Goal: Book appointment/travel/reservation

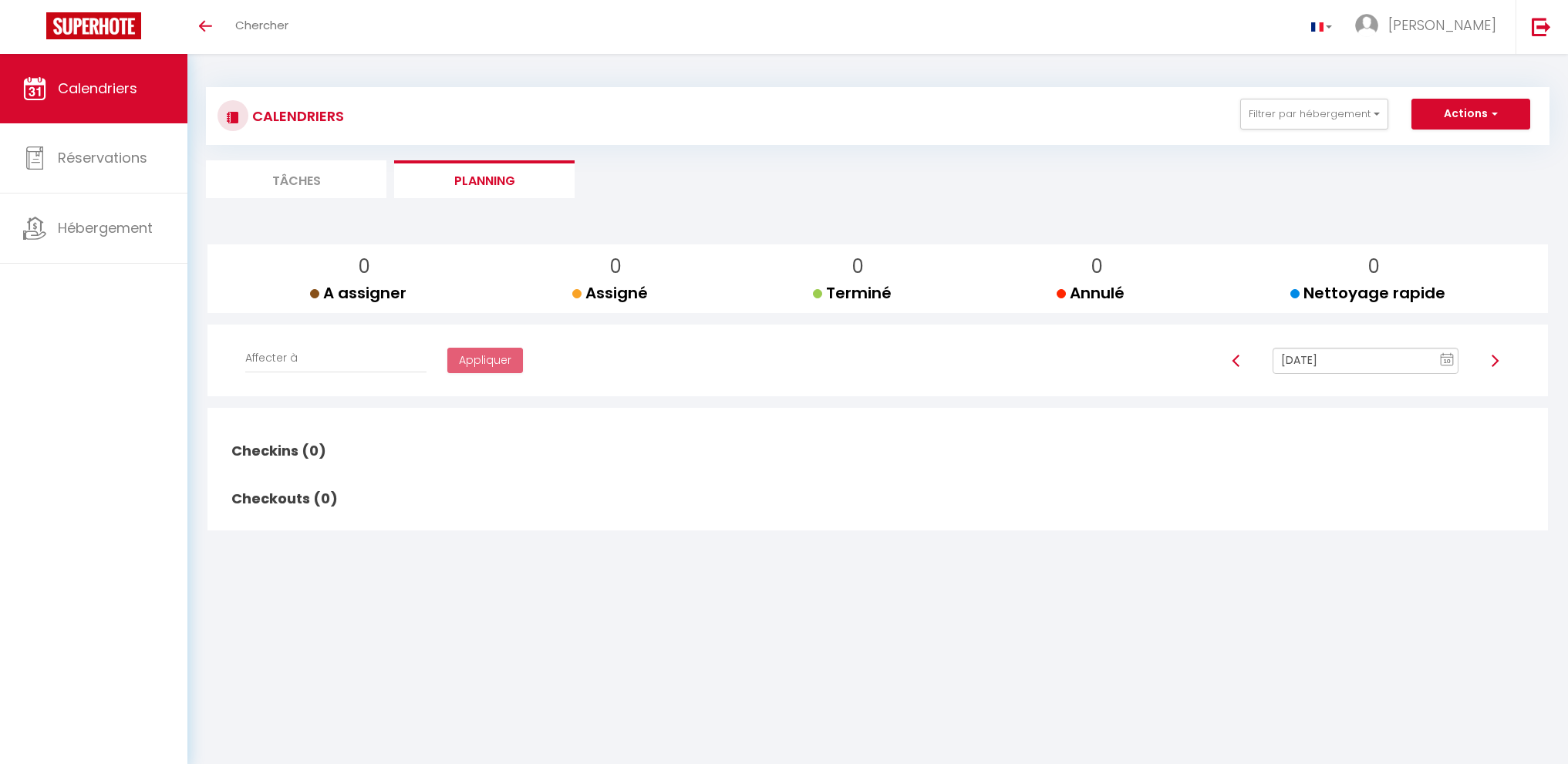
click at [1323, 367] on input "[DATE]" at bounding box center [1366, 361] width 186 height 26
click at [1387, 471] on td "11" at bounding box center [1387, 468] width 25 height 25
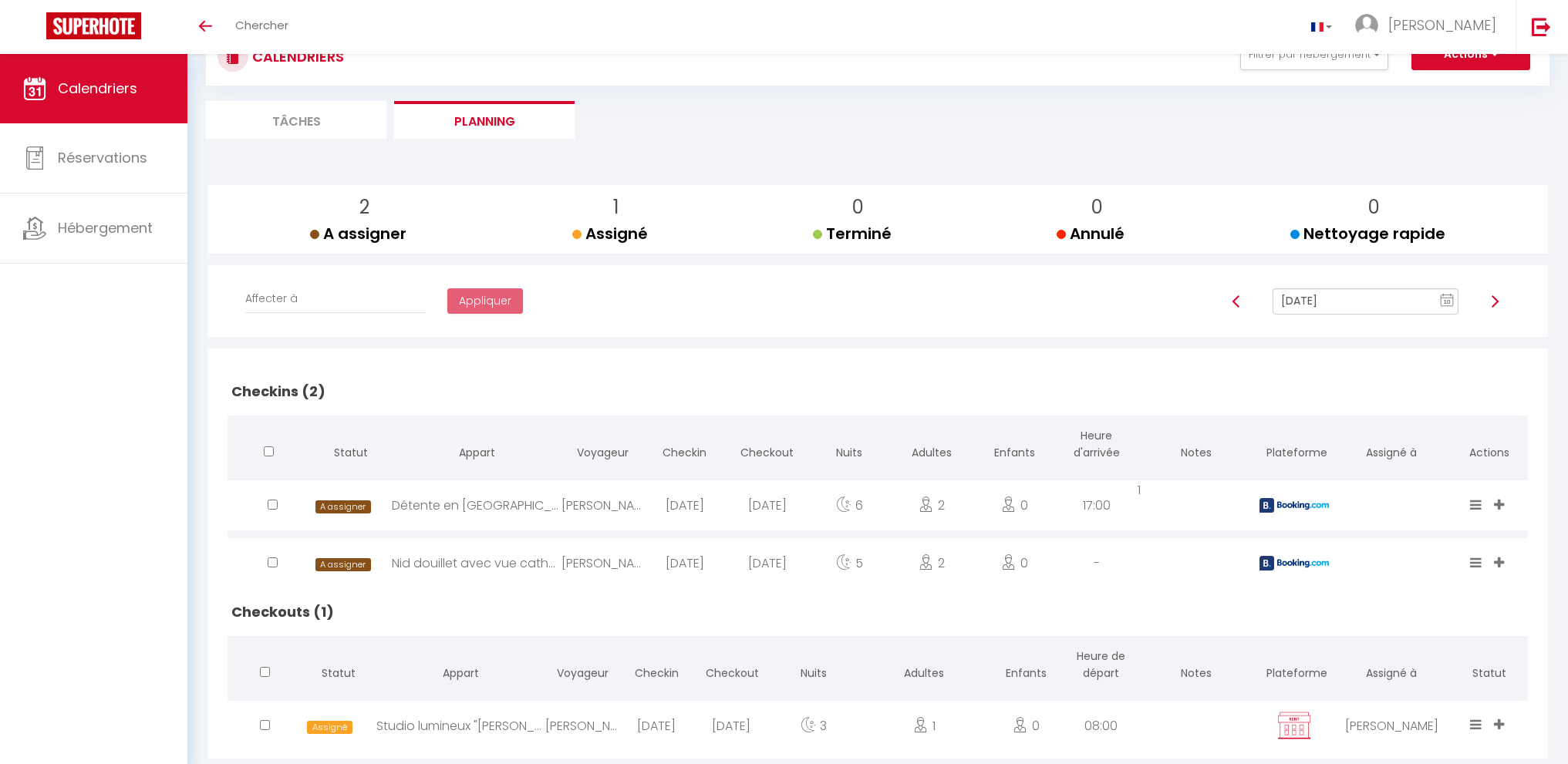
scroll to position [95, 0]
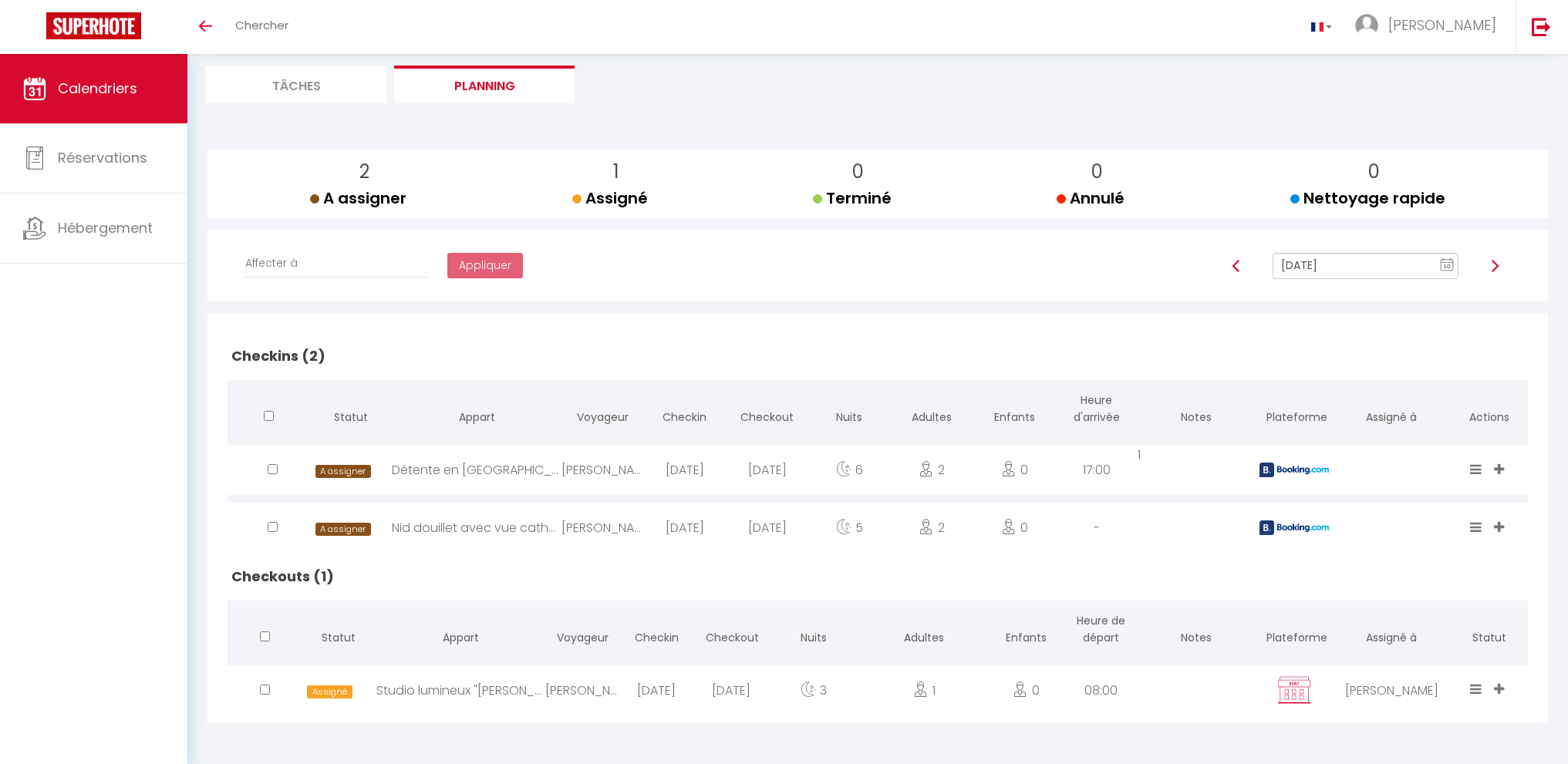
click at [1338, 266] on input "[DATE]" at bounding box center [1366, 266] width 186 height 26
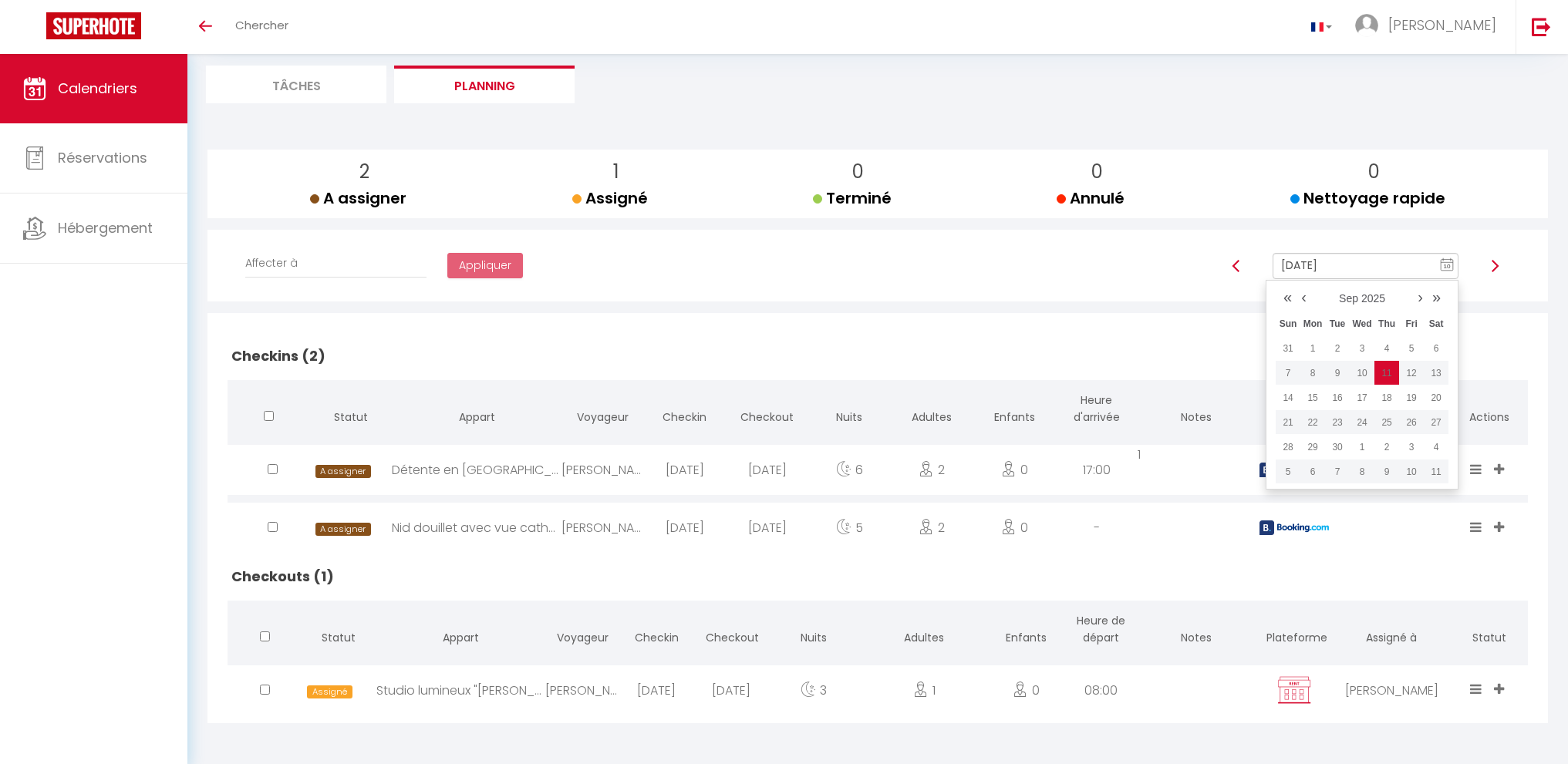
click at [1417, 374] on td "12" at bounding box center [1412, 373] width 25 height 25
type input "[DATE]"
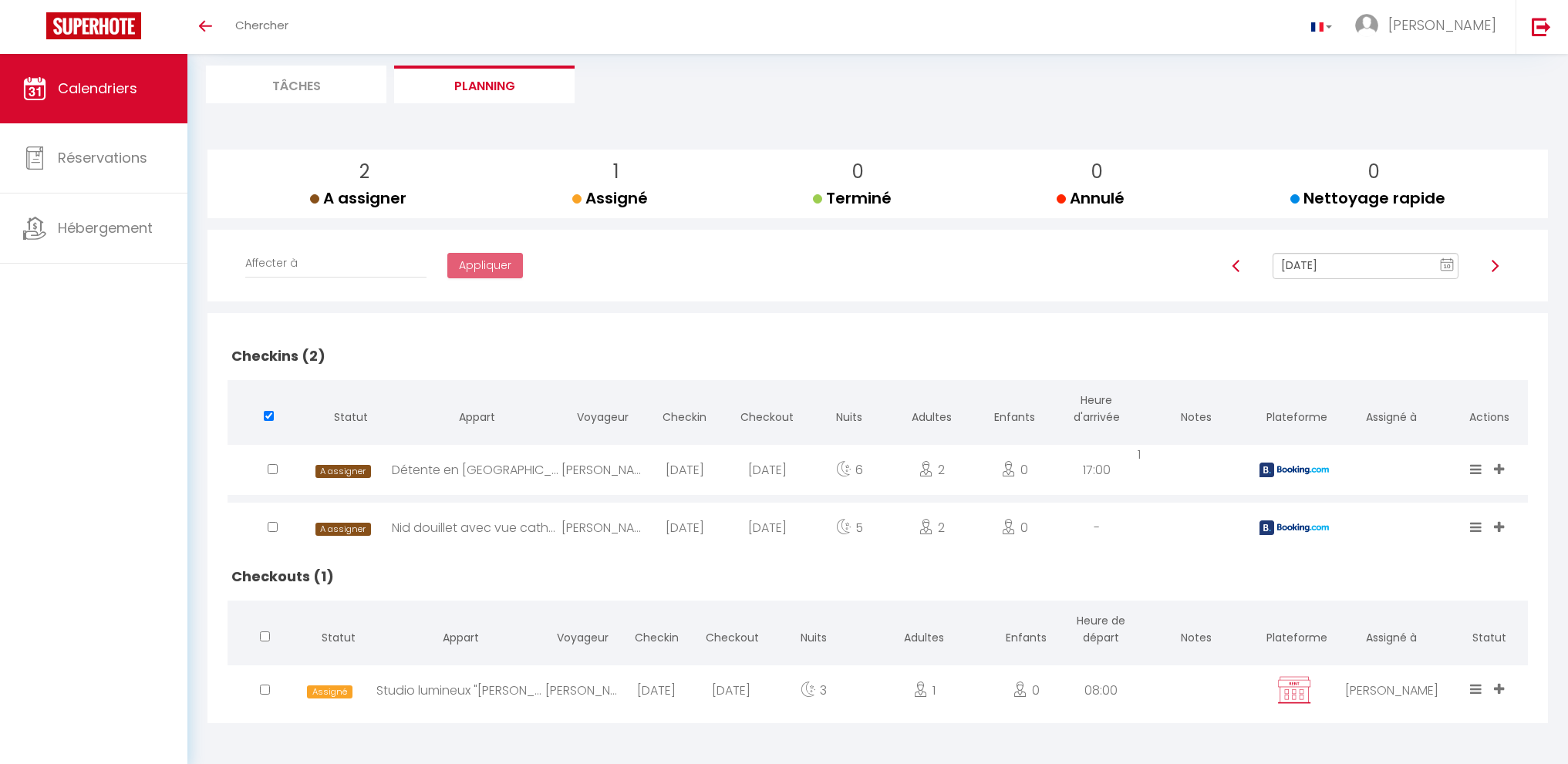
checkbox input "true"
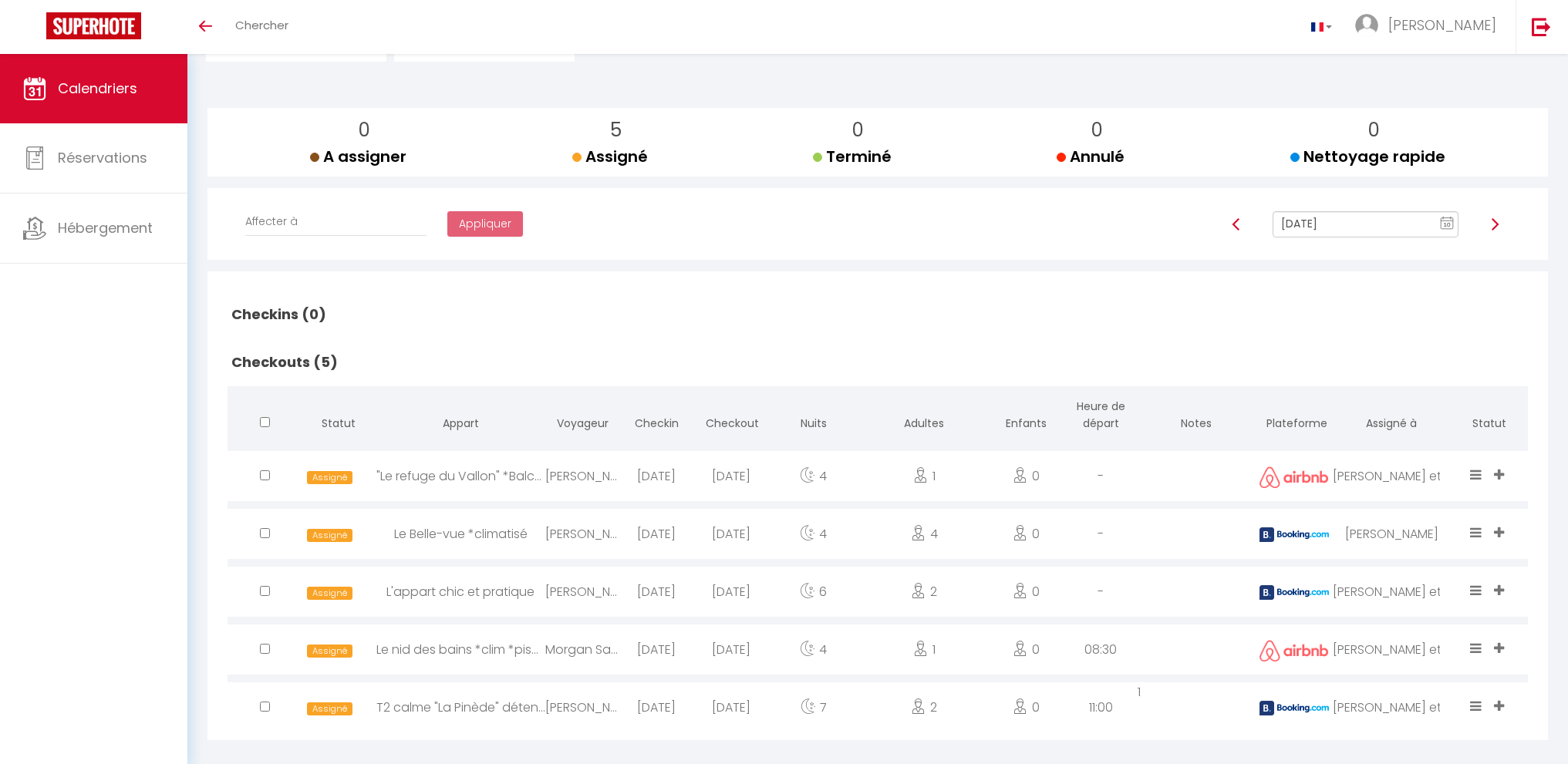
scroll to position [154, 0]
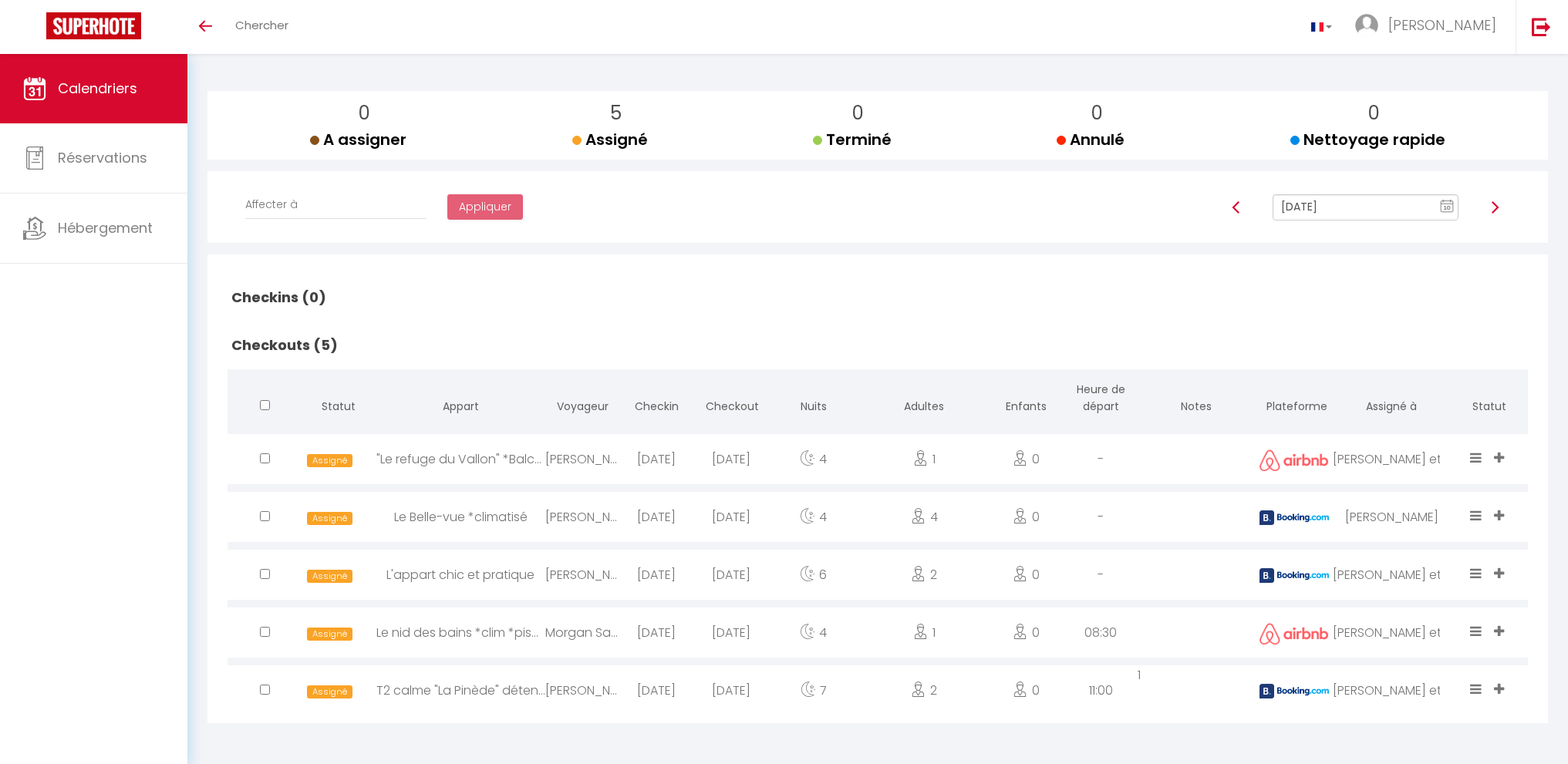
click at [1343, 203] on input "[DATE]" at bounding box center [1366, 207] width 186 height 26
click at [1433, 308] on td "13" at bounding box center [1437, 315] width 25 height 25
type input "[DATE]"
checkbox input "false"
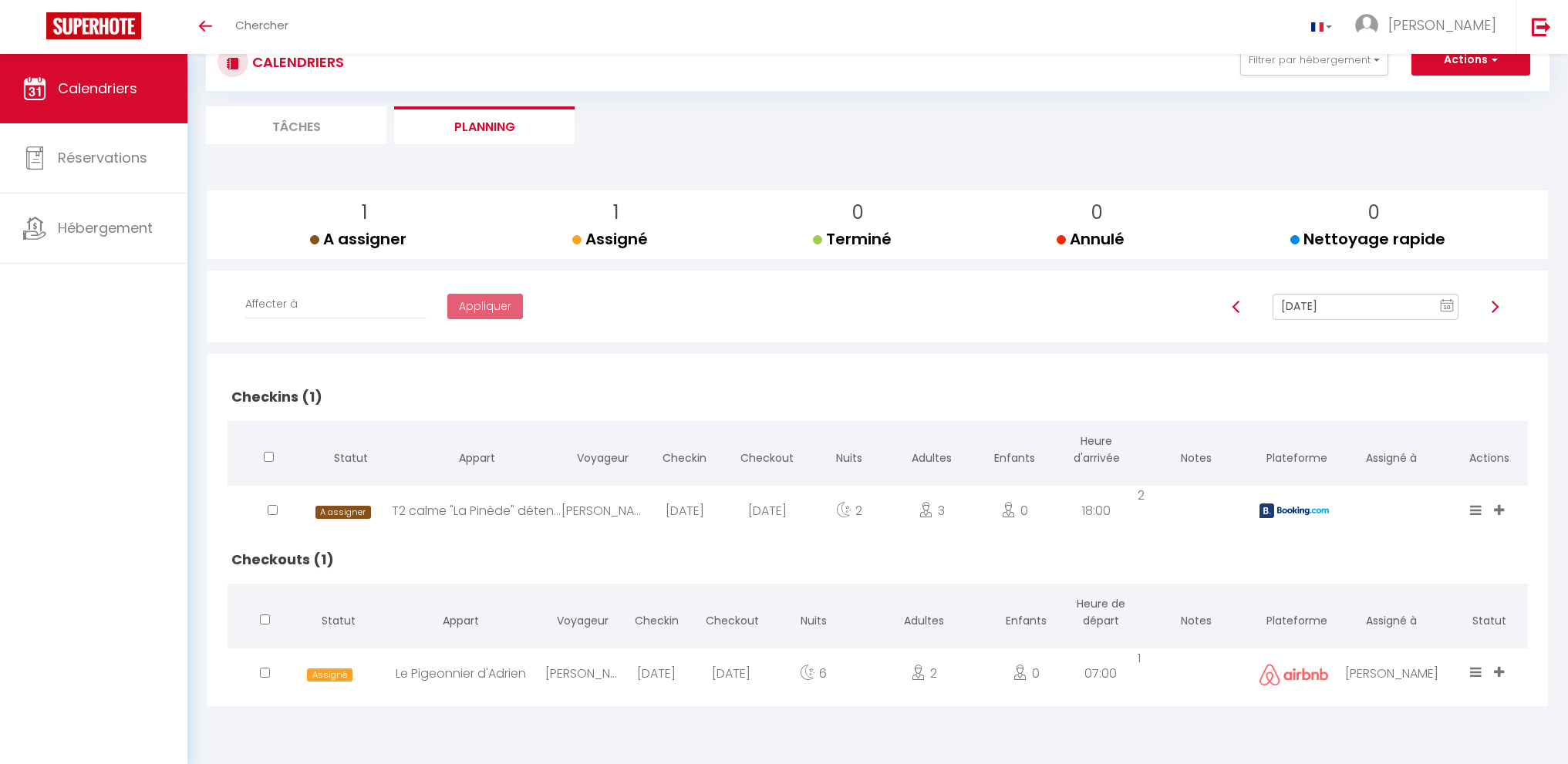
scroll to position [54, 0]
click at [1390, 309] on input "[DATE]" at bounding box center [1366, 307] width 186 height 26
click at [1288, 434] on td "14" at bounding box center [1288, 439] width 25 height 25
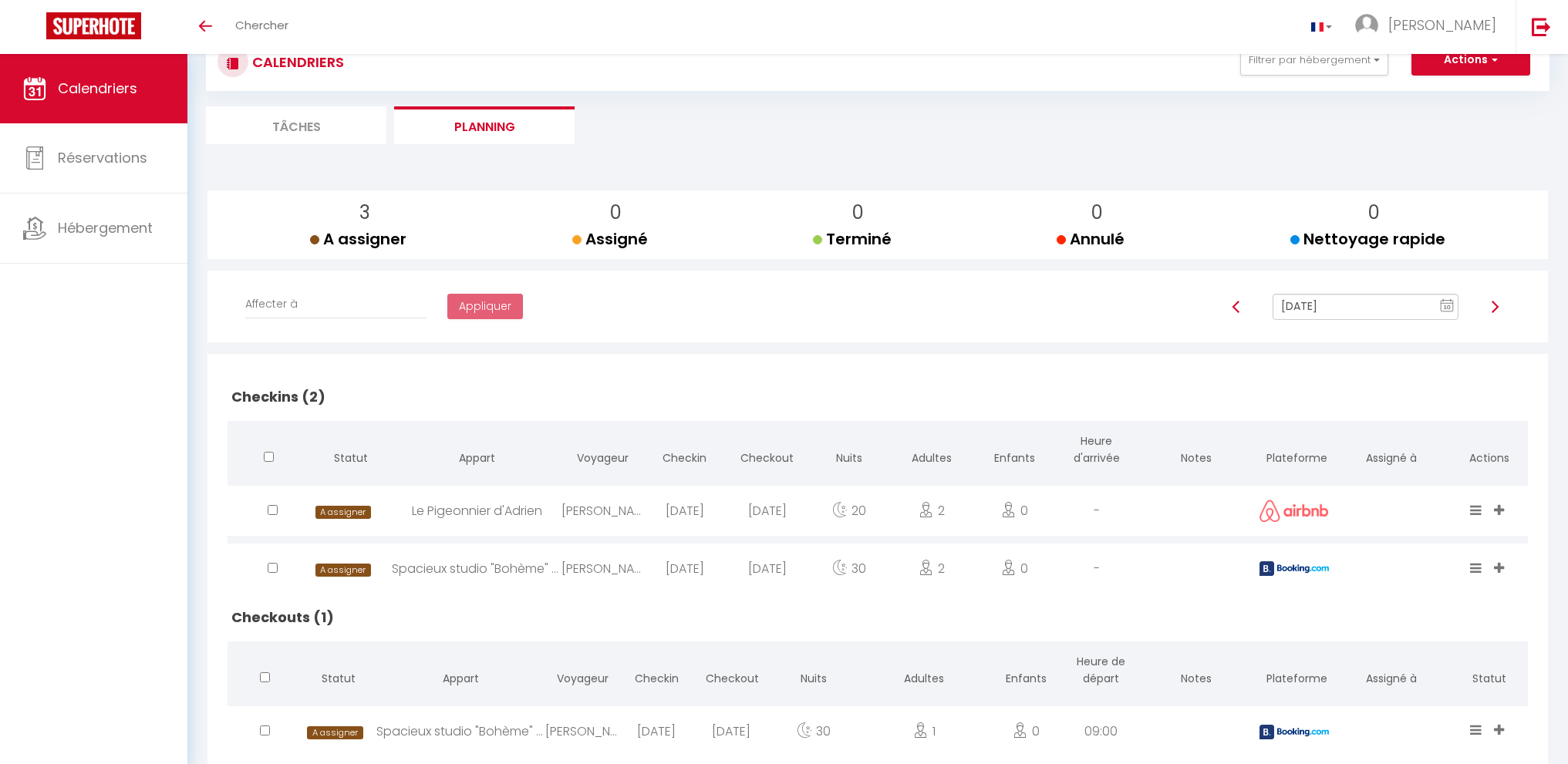
scroll to position [95, 0]
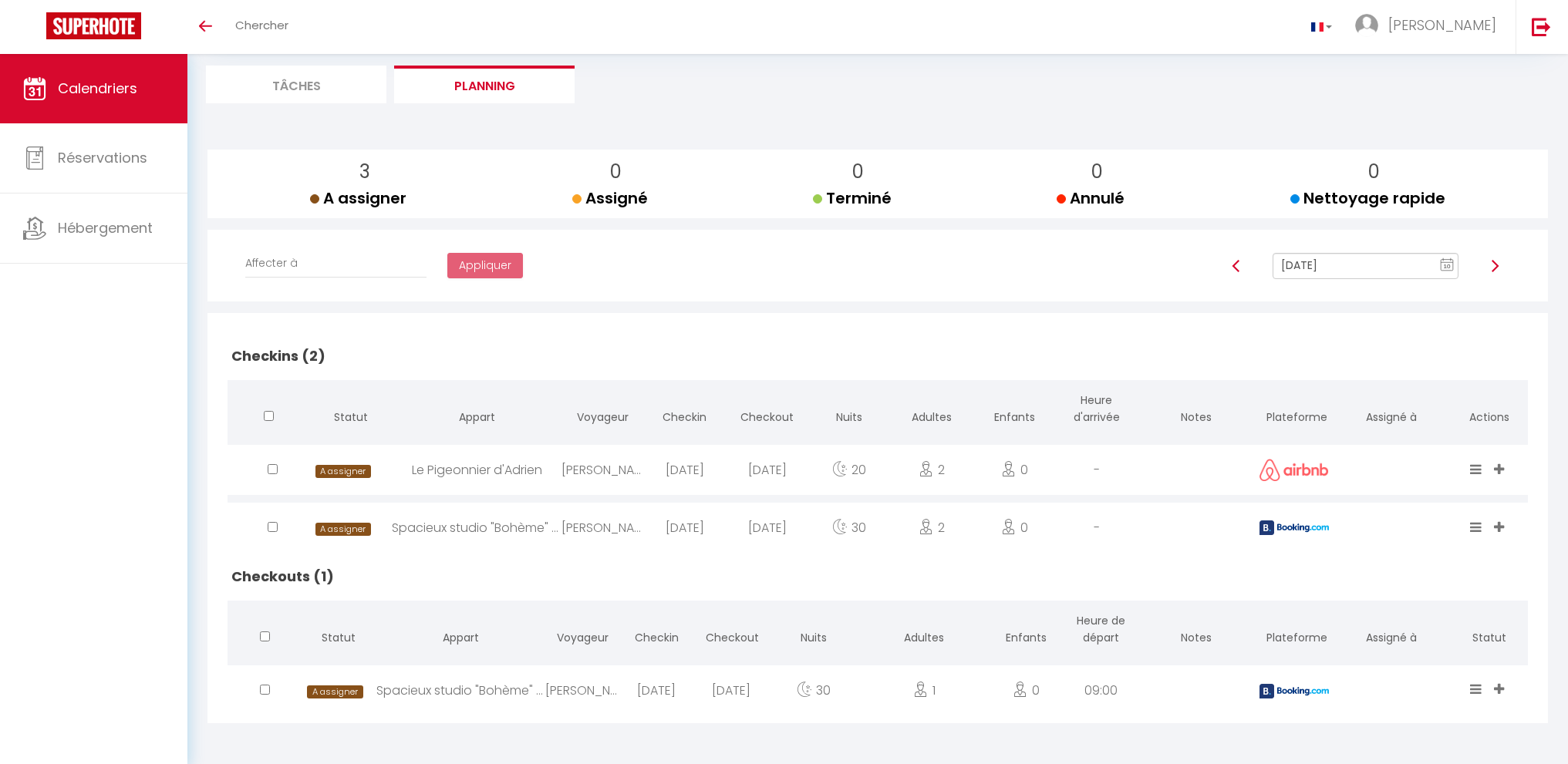
click at [1335, 265] on input "[DATE]" at bounding box center [1366, 266] width 186 height 26
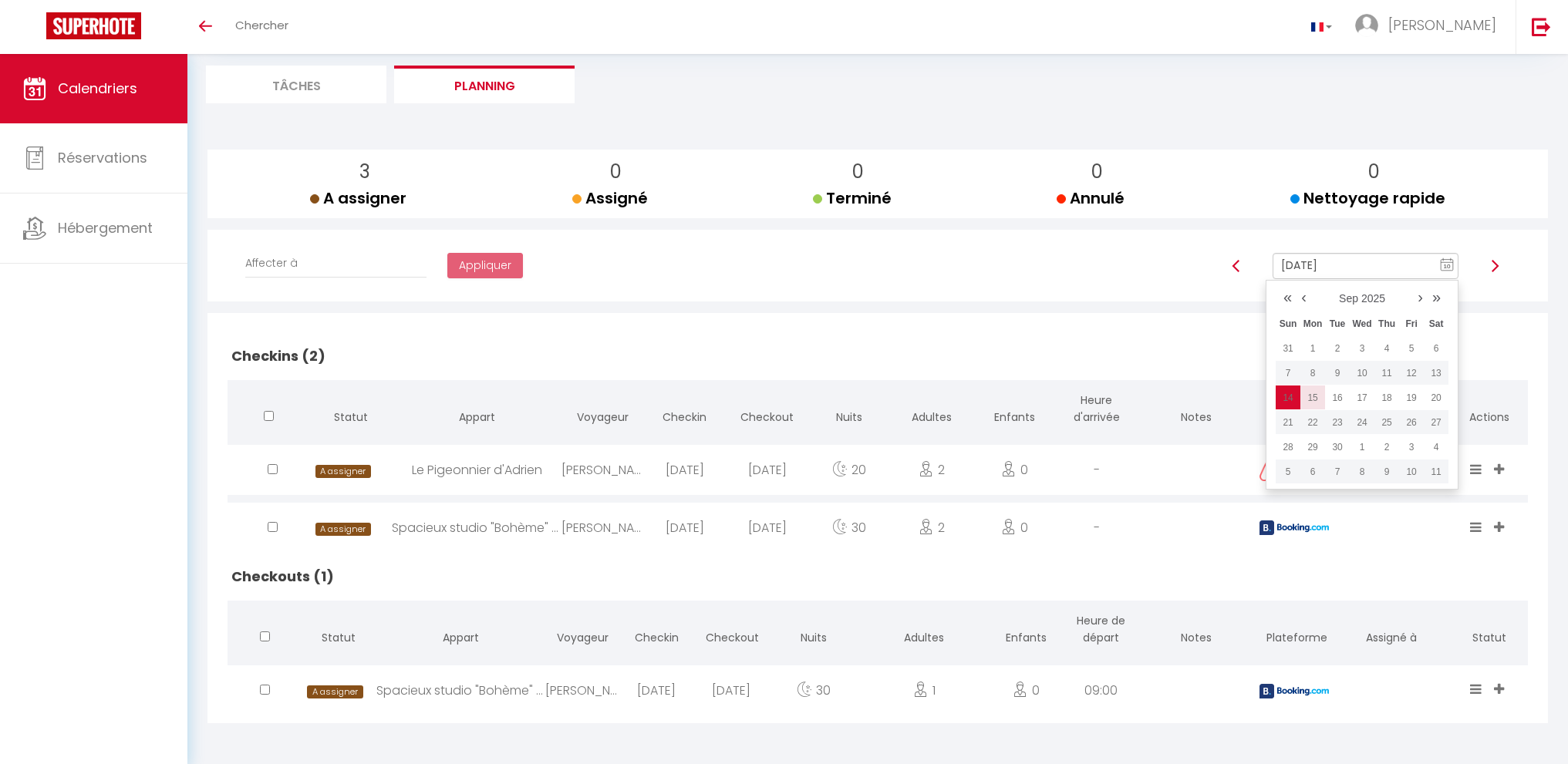
click at [1316, 398] on td "15" at bounding box center [1313, 398] width 25 height 25
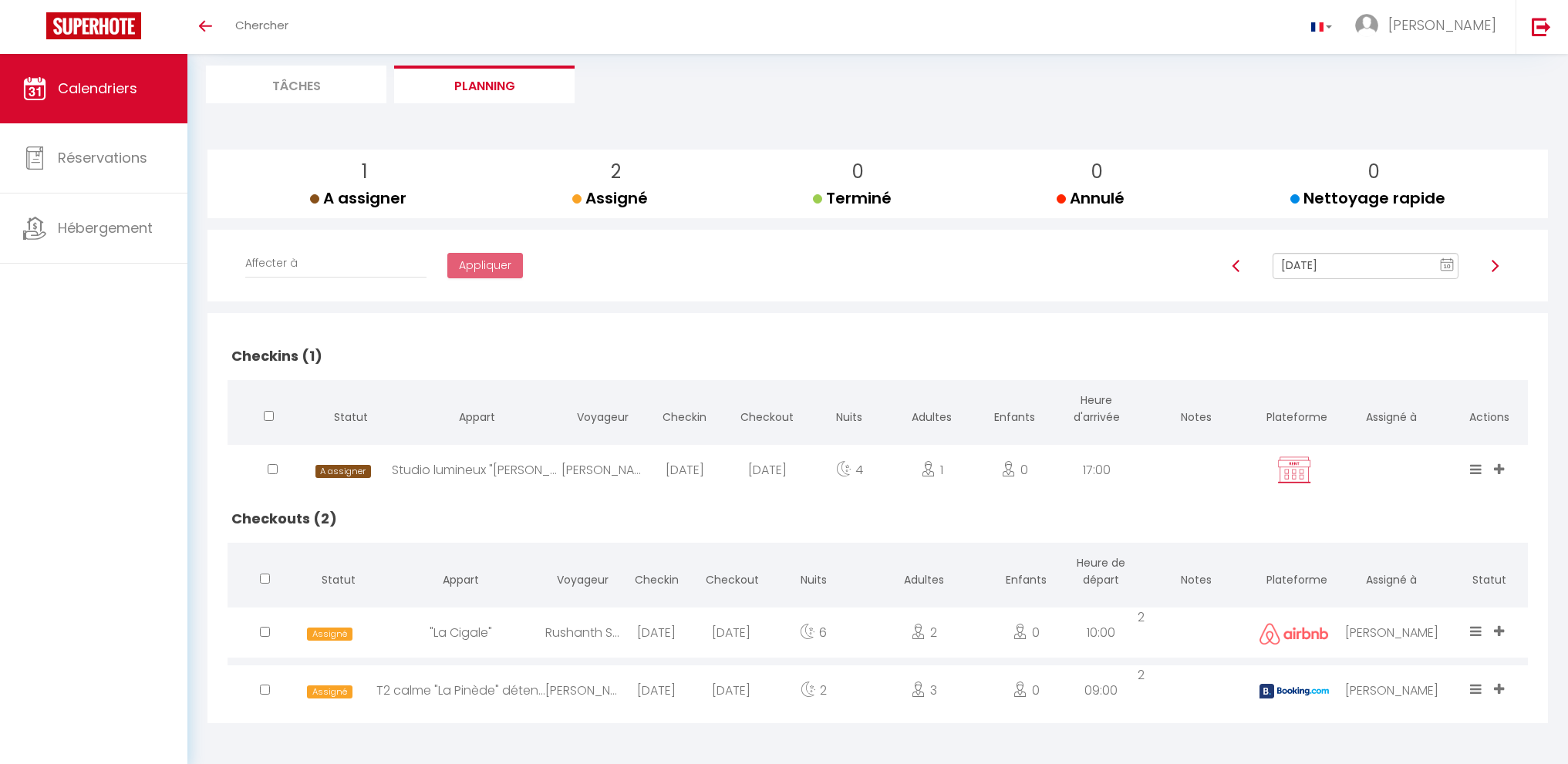
click at [1358, 262] on input "[DATE]" at bounding box center [1366, 266] width 186 height 26
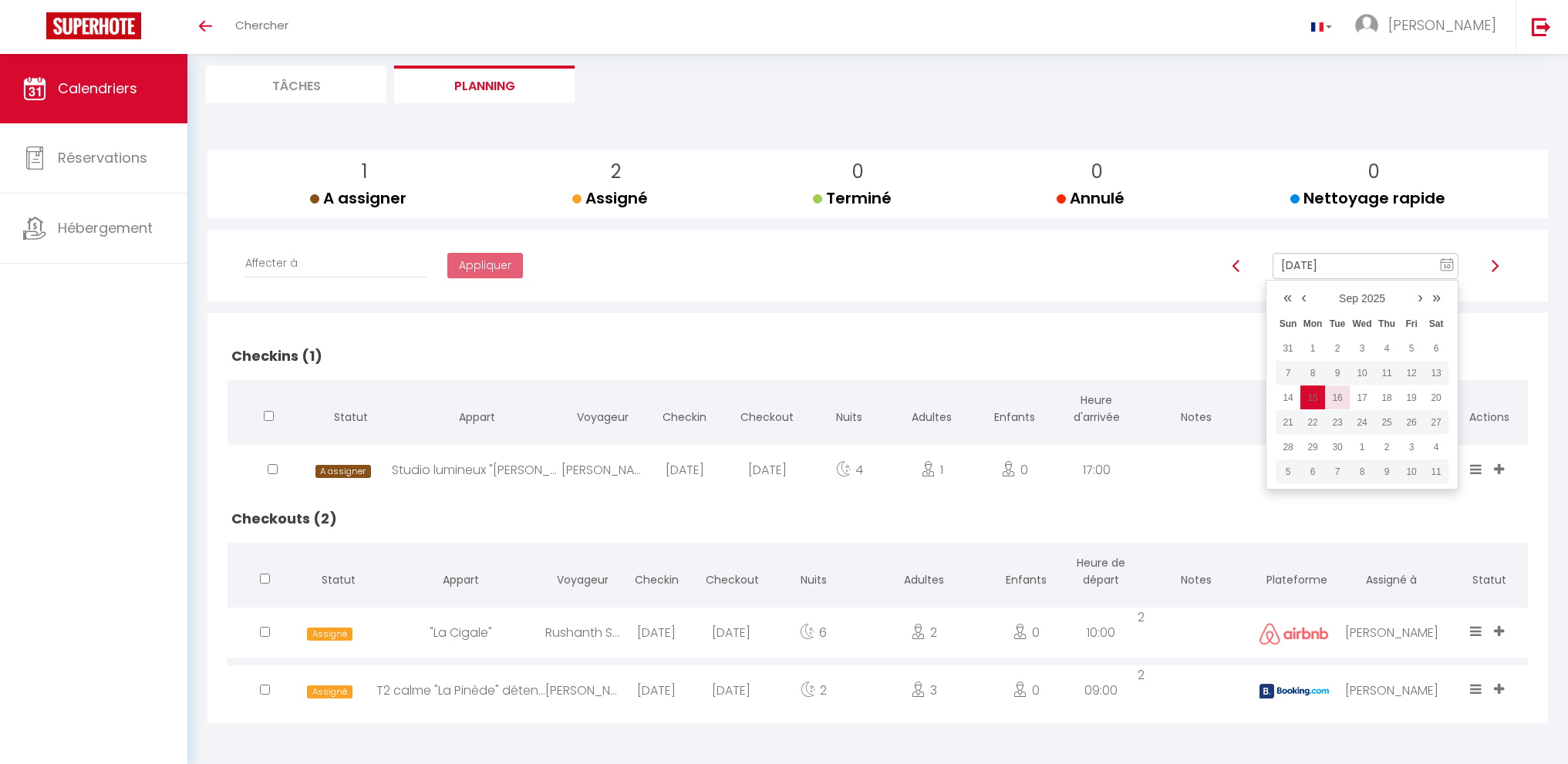
click at [1337, 392] on td "16" at bounding box center [1338, 398] width 25 height 25
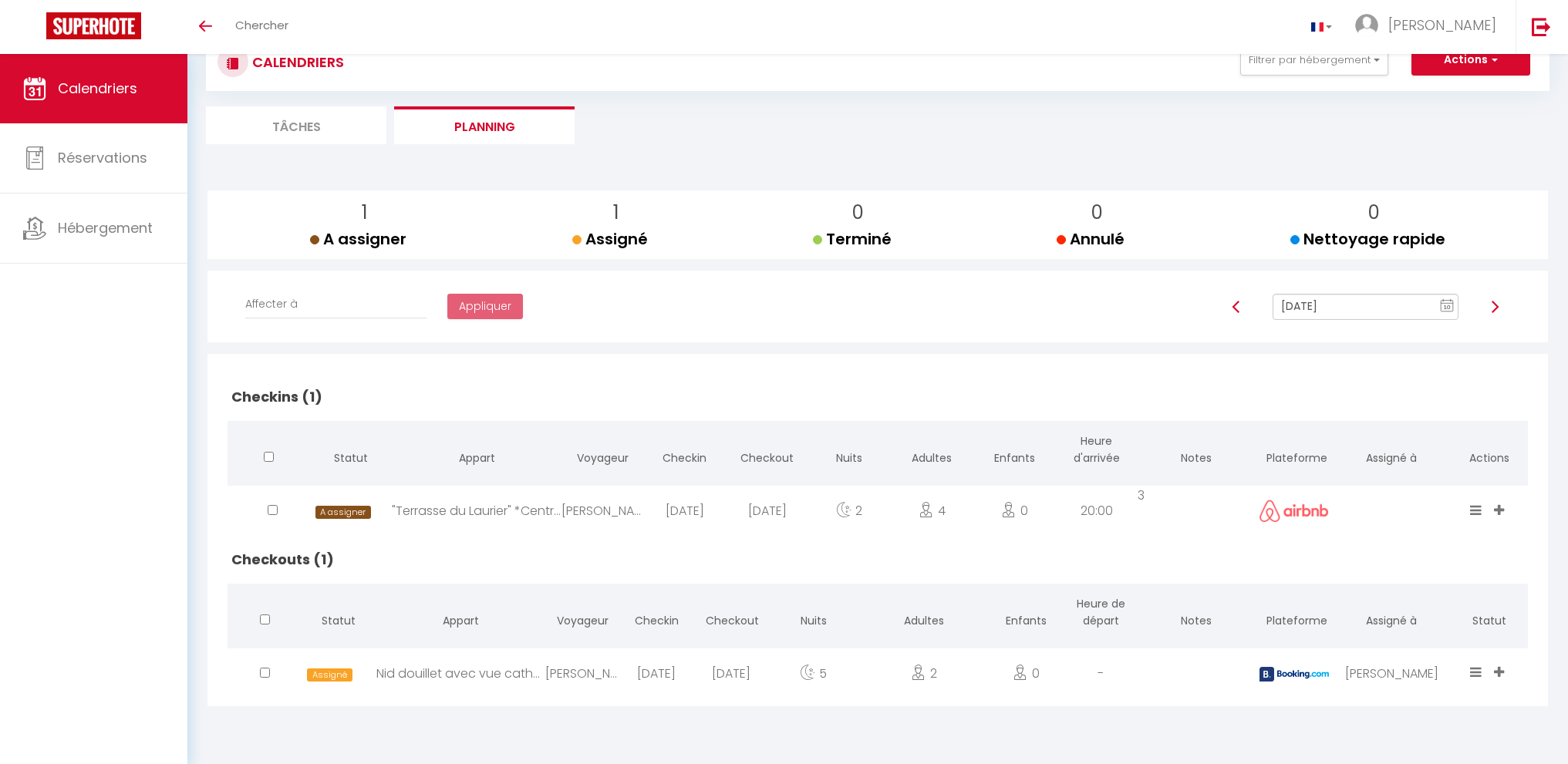
scroll to position [54, 0]
click at [1368, 308] on input "[DATE]" at bounding box center [1366, 307] width 186 height 26
click at [1365, 438] on td "17" at bounding box center [1362, 439] width 25 height 25
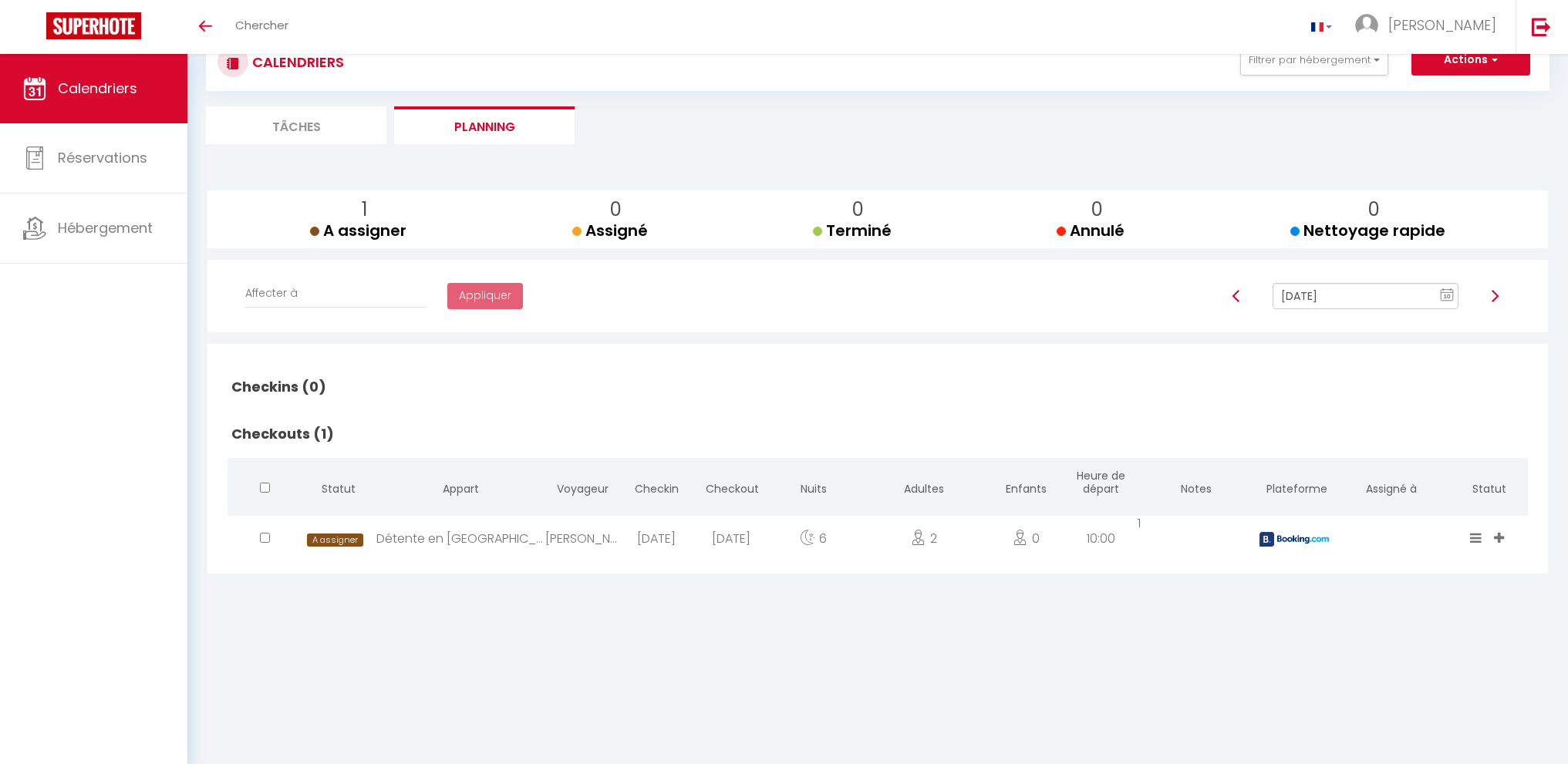
click at [1359, 304] on input "[DATE]" at bounding box center [1366, 297] width 186 height 26
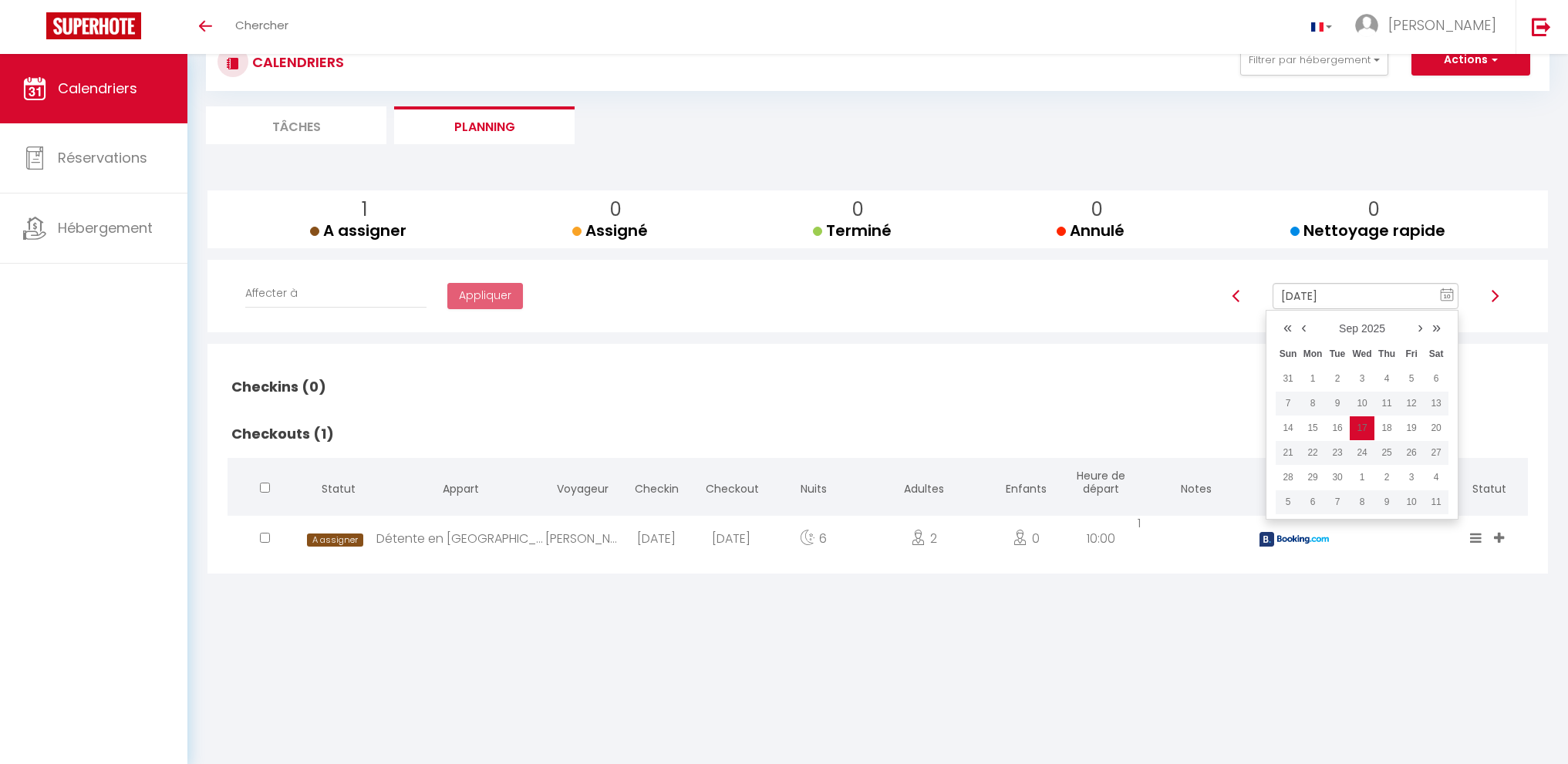
click at [1389, 422] on td "18" at bounding box center [1387, 428] width 25 height 25
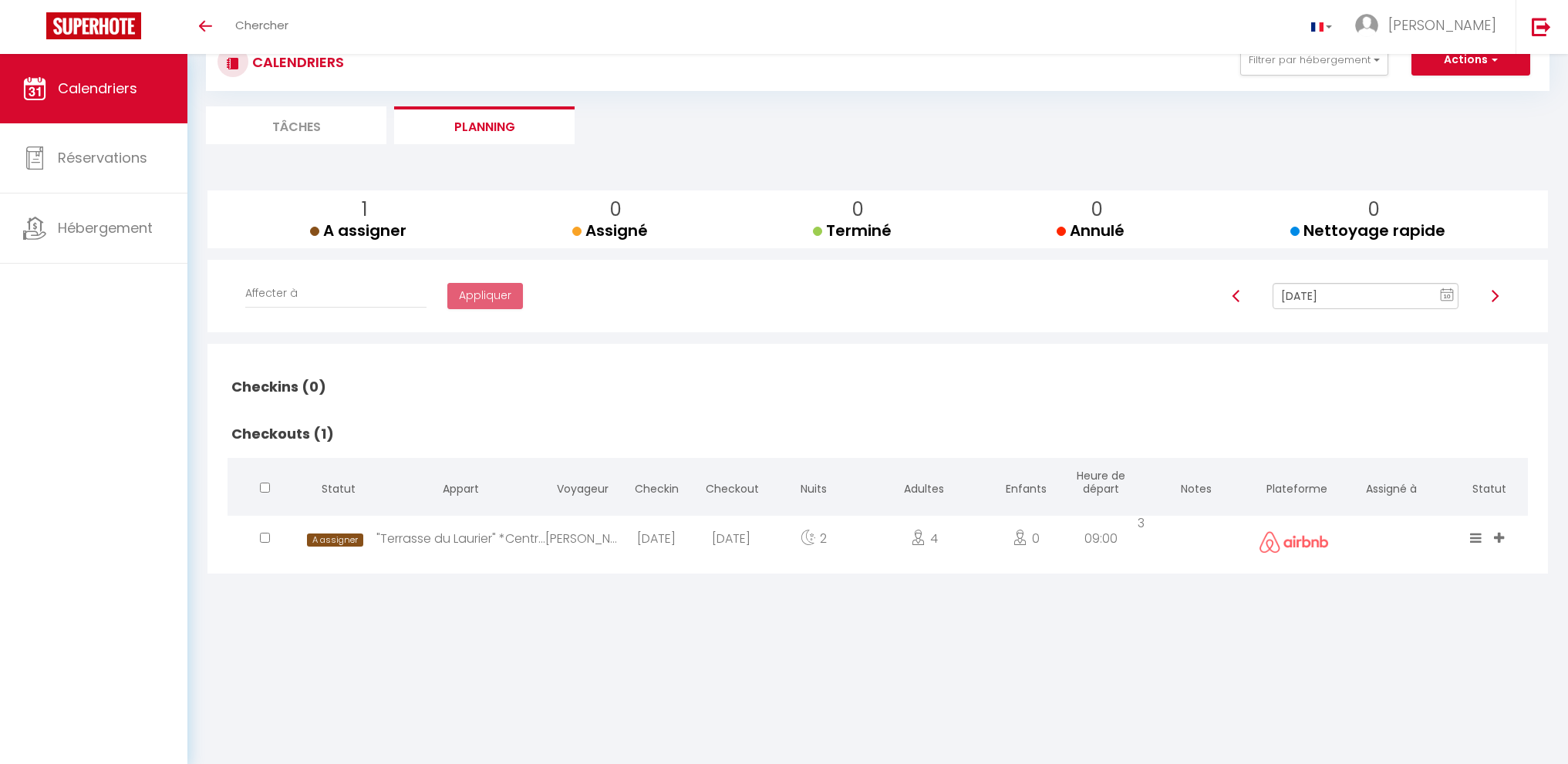
drag, startPoint x: 1370, startPoint y: 297, endPoint x: 1380, endPoint y: 362, distance: 65.8
click at [1370, 297] on input "[DATE]" at bounding box center [1366, 297] width 186 height 26
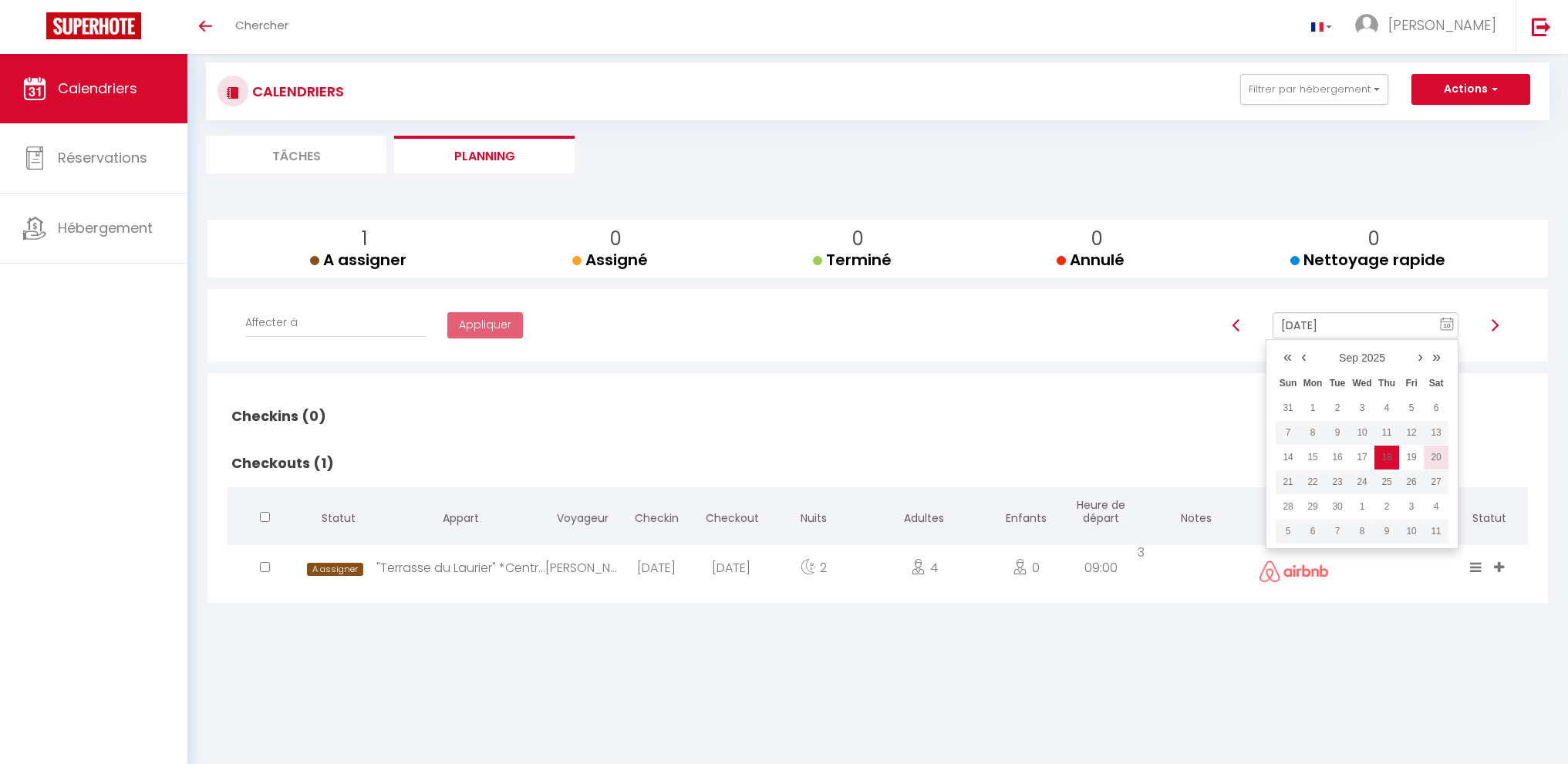
scroll to position [0, 0]
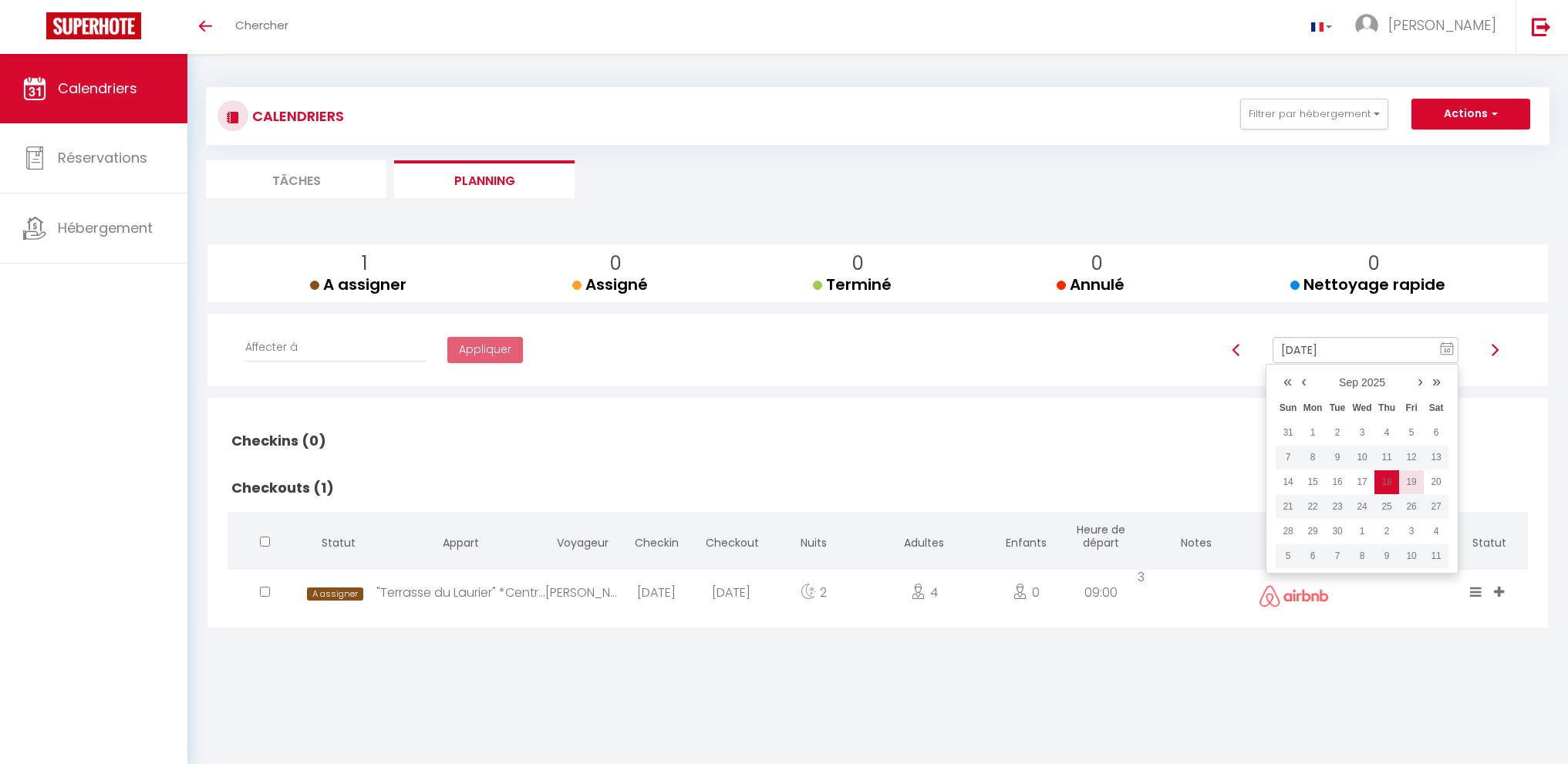
click at [1416, 480] on td "19" at bounding box center [1412, 482] width 25 height 25
type input "[DATE]"
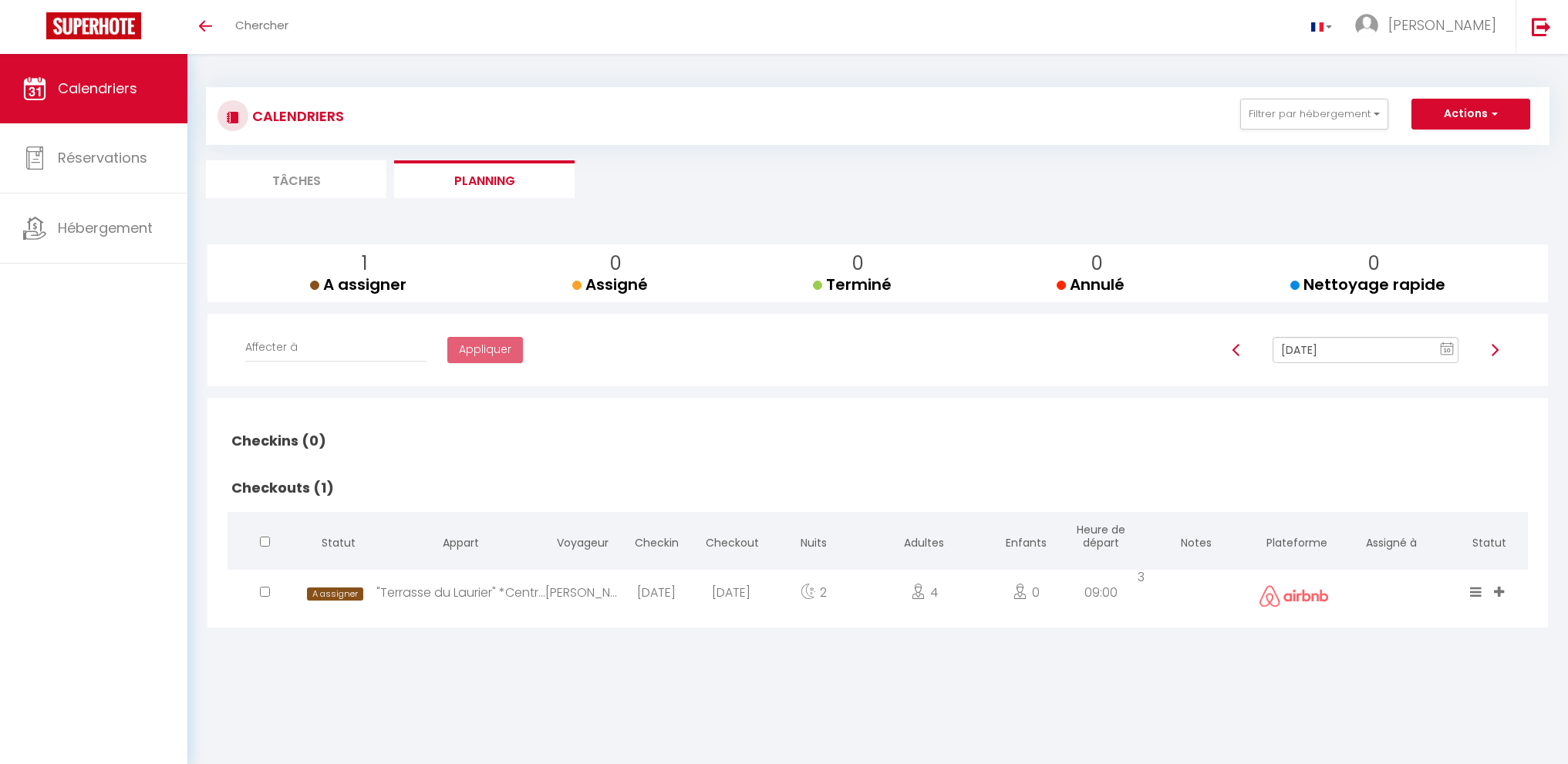
checkbox input "false"
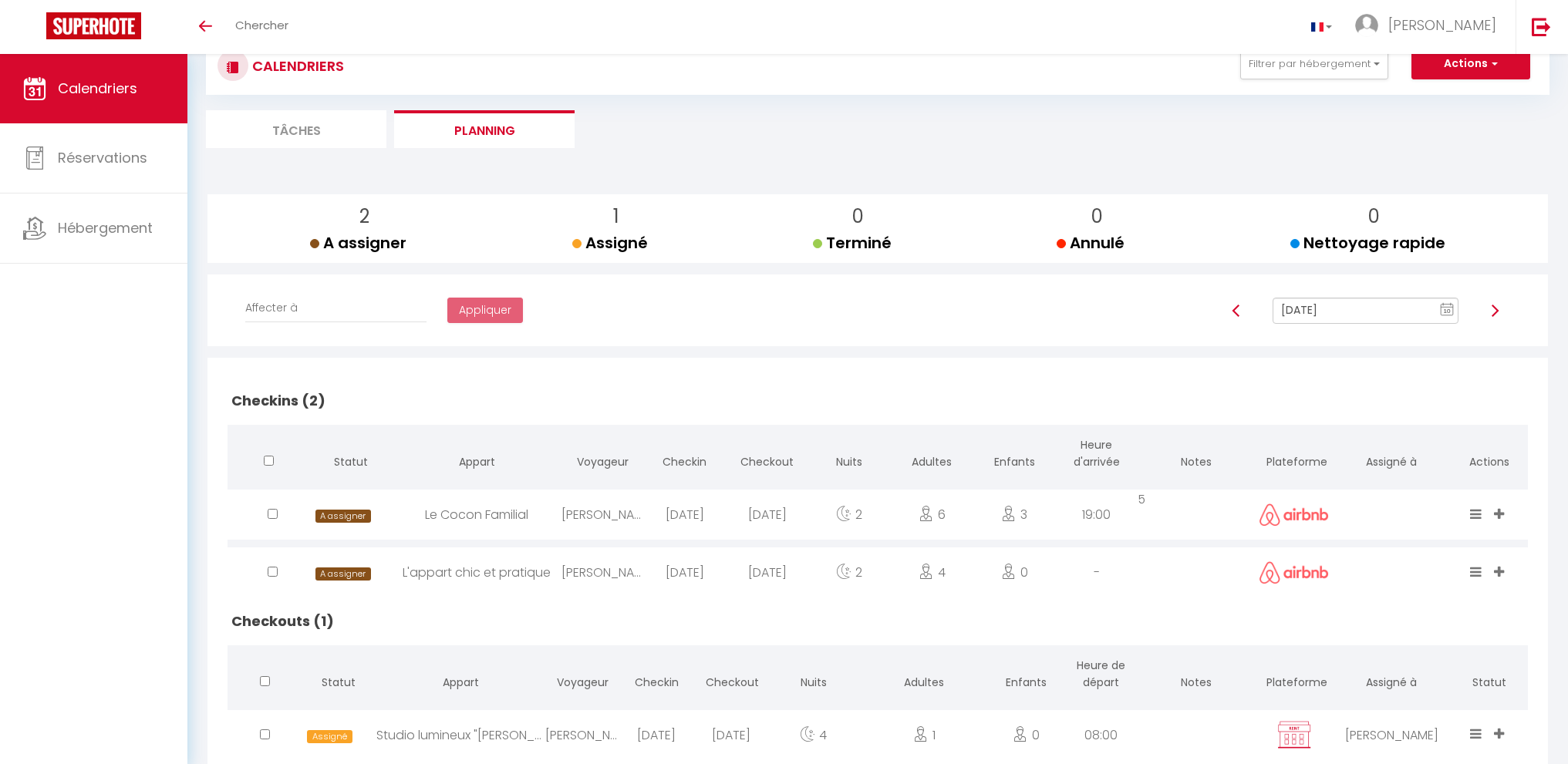
scroll to position [77, 0]
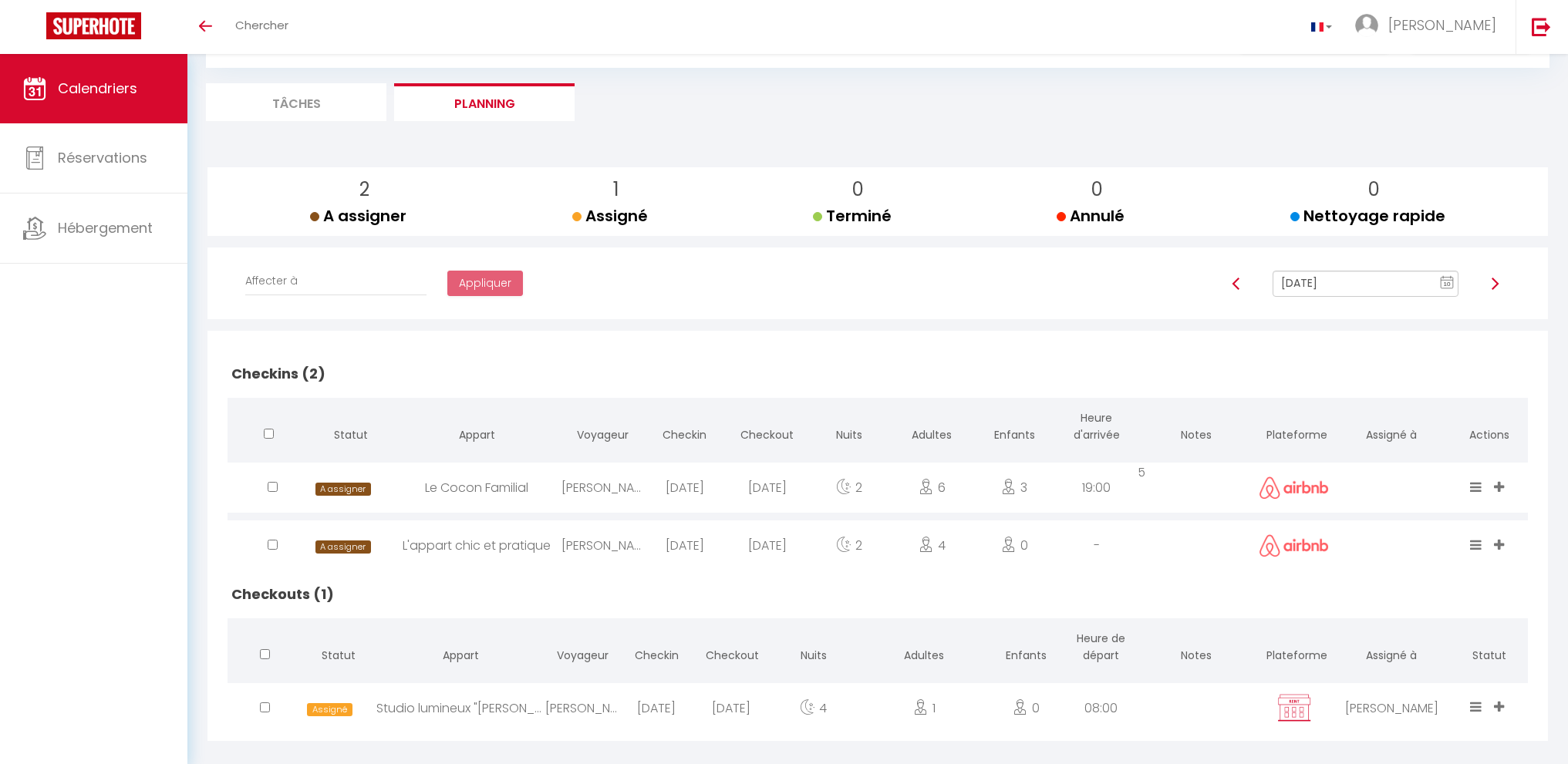
click at [1317, 281] on input "[DATE]" at bounding box center [1366, 284] width 186 height 26
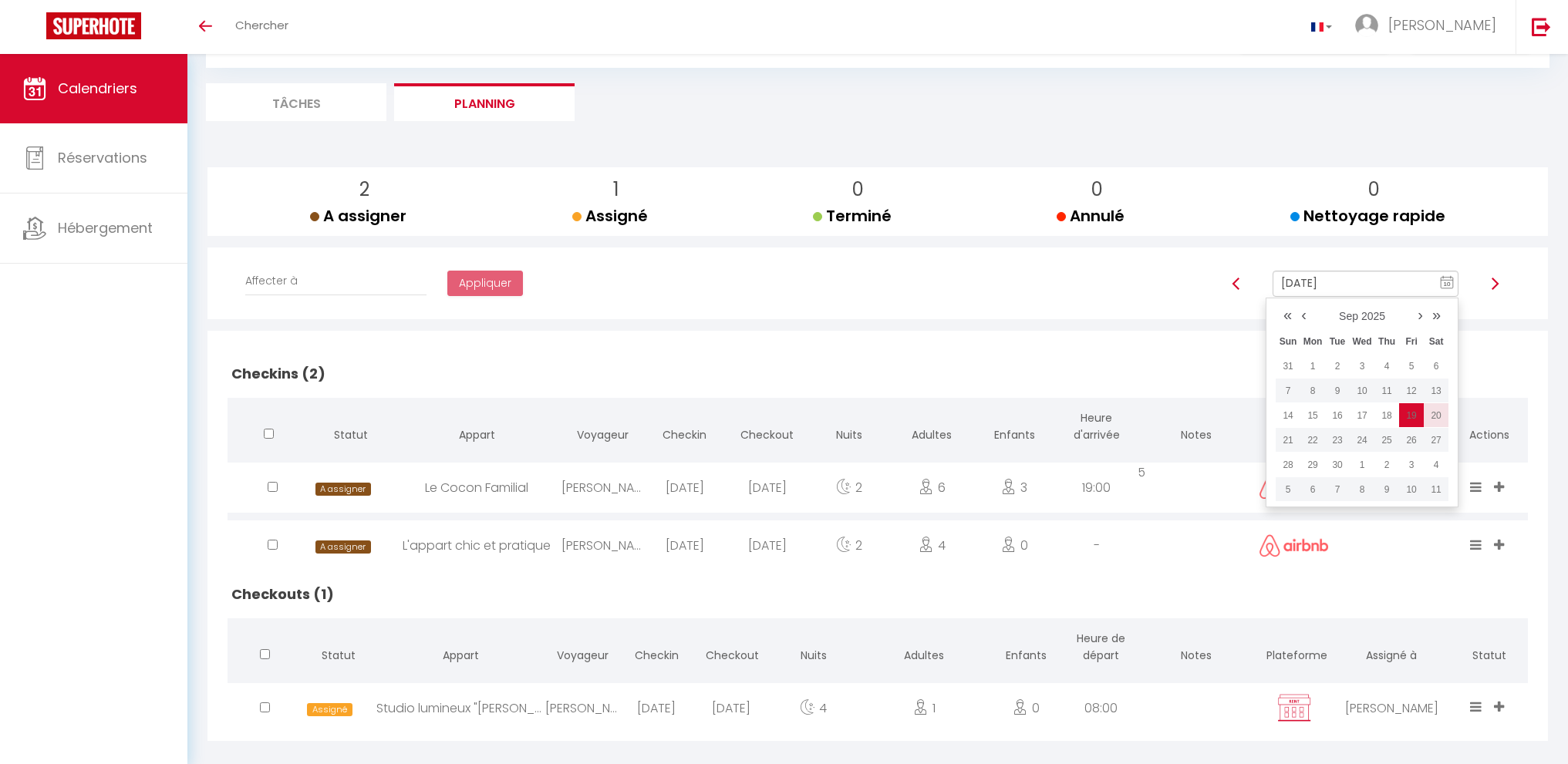
click at [1433, 411] on td "20" at bounding box center [1437, 415] width 25 height 25
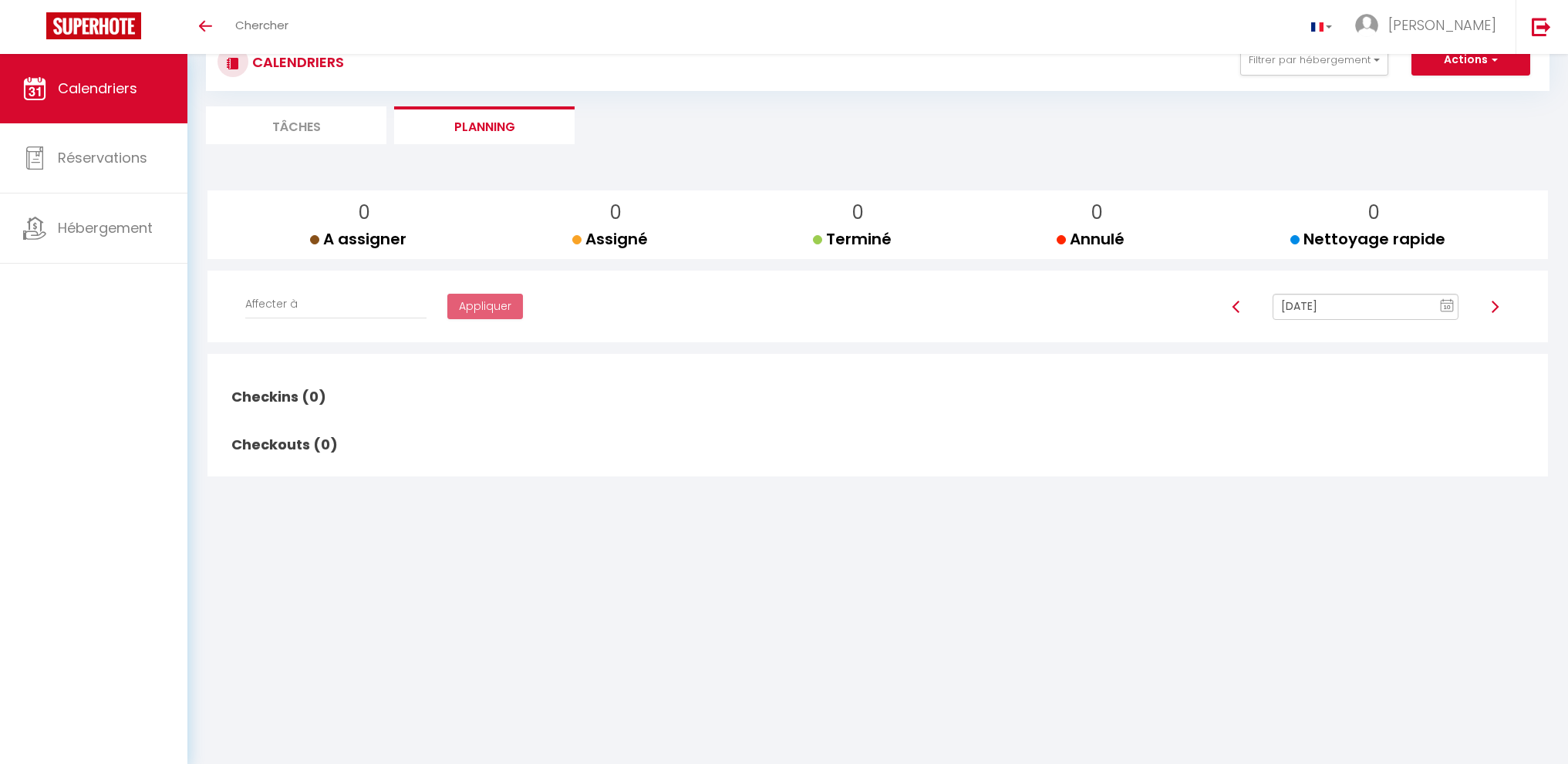
scroll to position [54, 0]
click at [1339, 292] on div "Affecter à [PERSON_NAME] [PERSON_NAME] [PERSON_NAME] [PERSON_NAME] [PERSON_NAME…" at bounding box center [877, 312] width 1316 height 45
click at [1346, 307] on input "[DATE]" at bounding box center [1366, 307] width 186 height 26
click at [1357, 409] on td "10" at bounding box center [1362, 415] width 25 height 25
type input "[DATE]"
